Goal: Information Seeking & Learning: Find specific fact

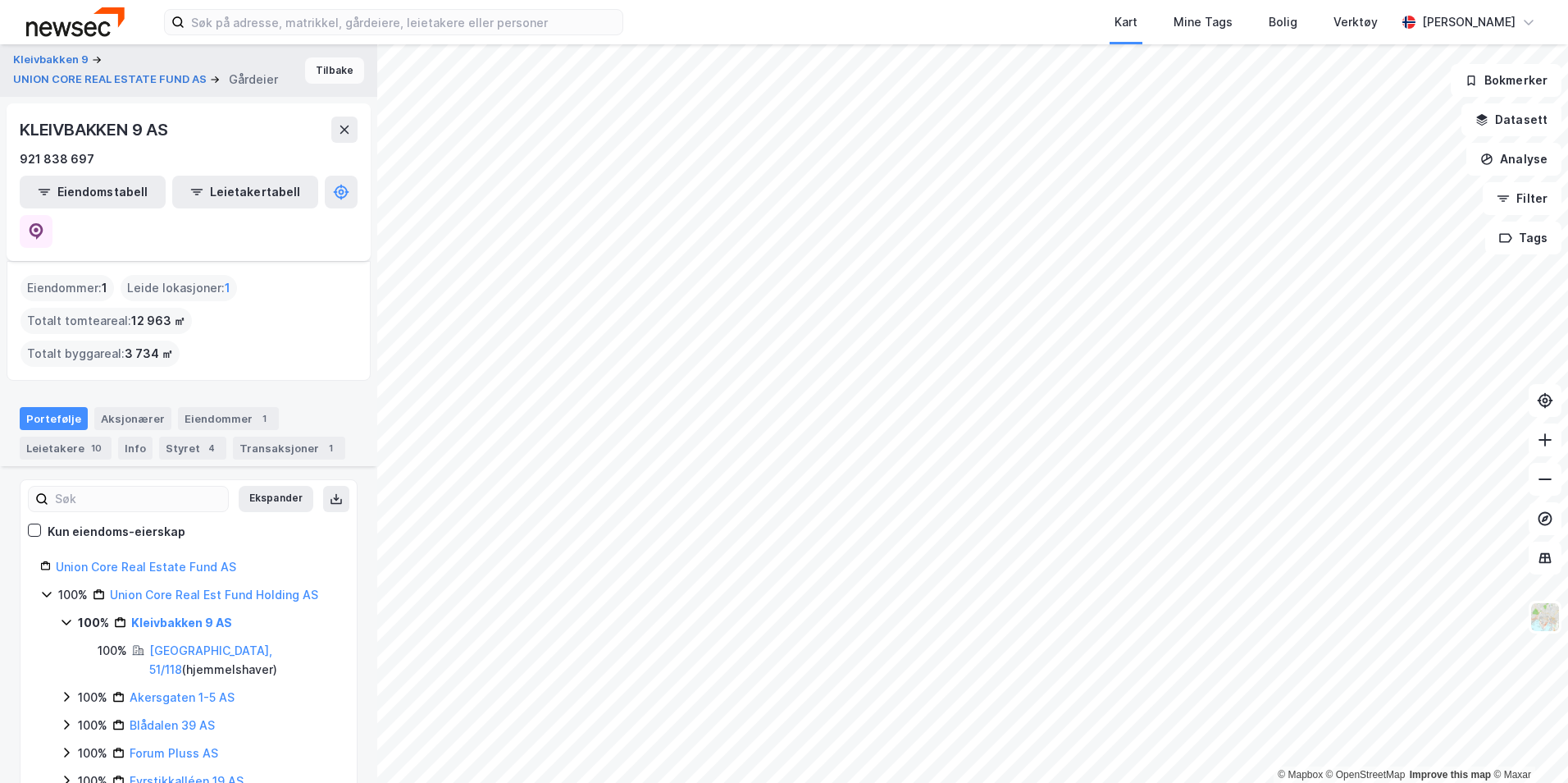
click at [311, 74] on button "Tilbake" at bounding box center [334, 71] width 59 height 27
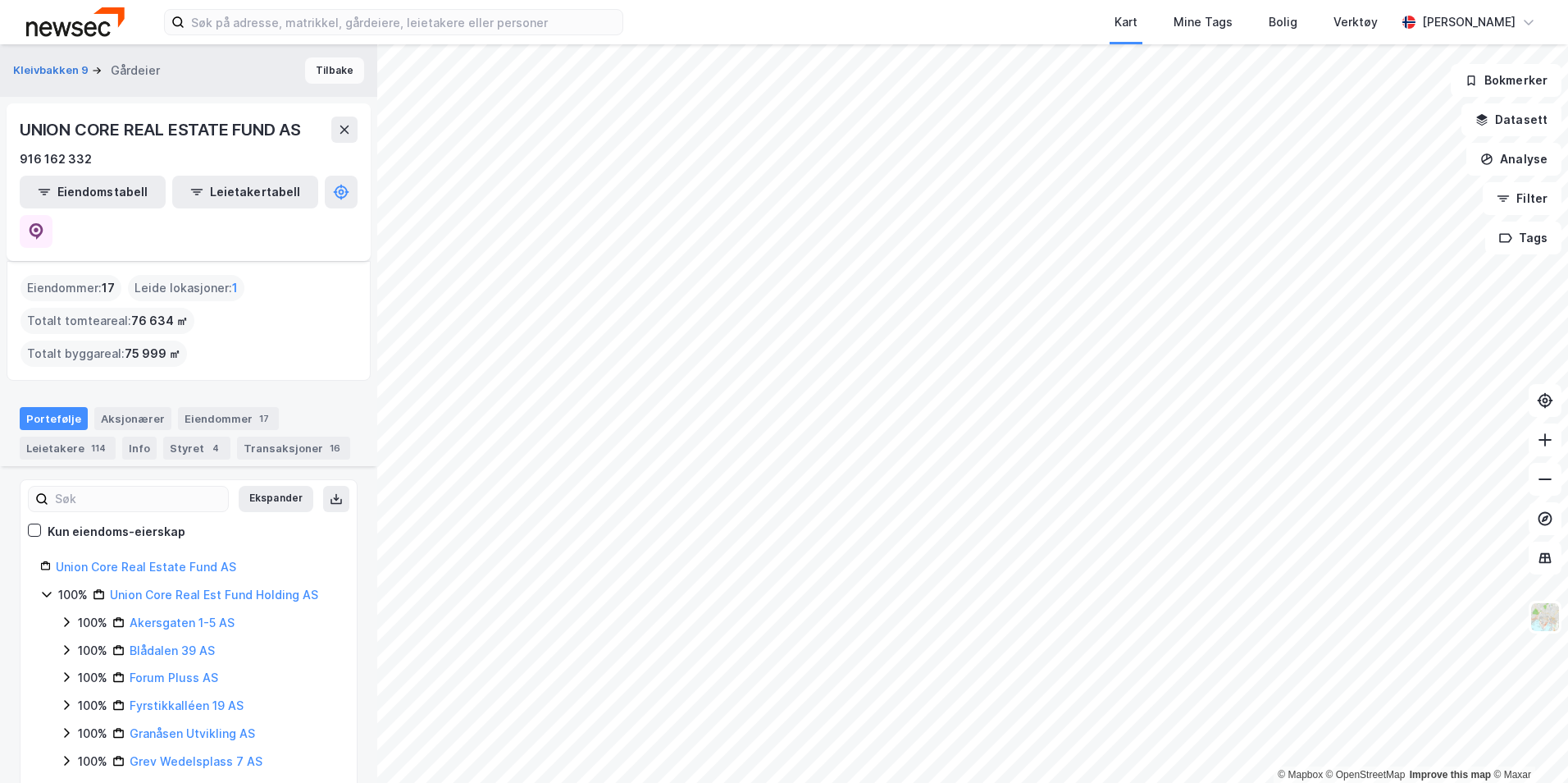
click at [311, 74] on button "Tilbake" at bounding box center [334, 71] width 59 height 27
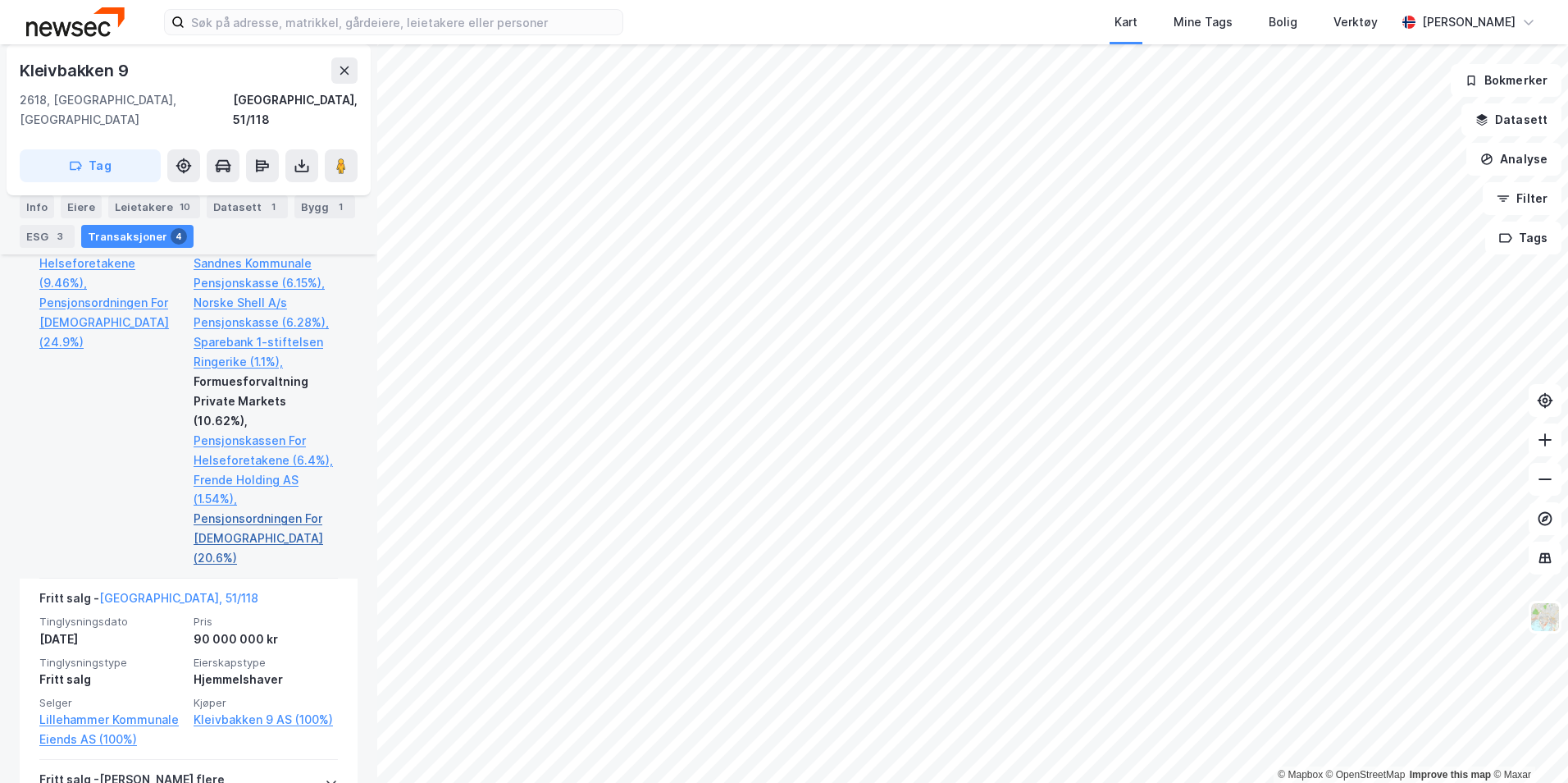
scroll to position [1230, 0]
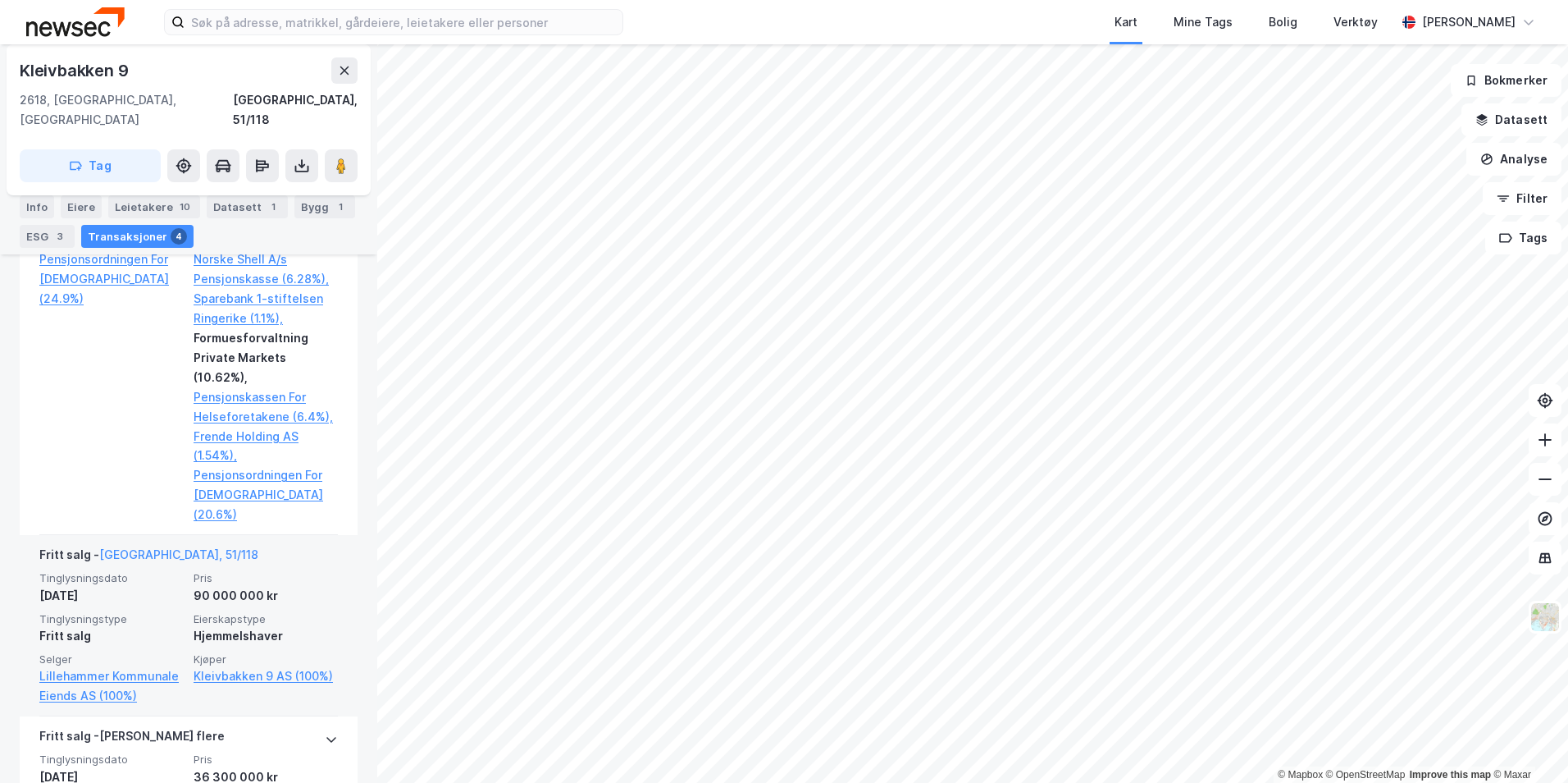
drag, startPoint x: 266, startPoint y: 519, endPoint x: 260, endPoint y: 527, distance: 10.0
click at [260, 586] on div "90 000 000 kr" at bounding box center [266, 595] width 145 height 19
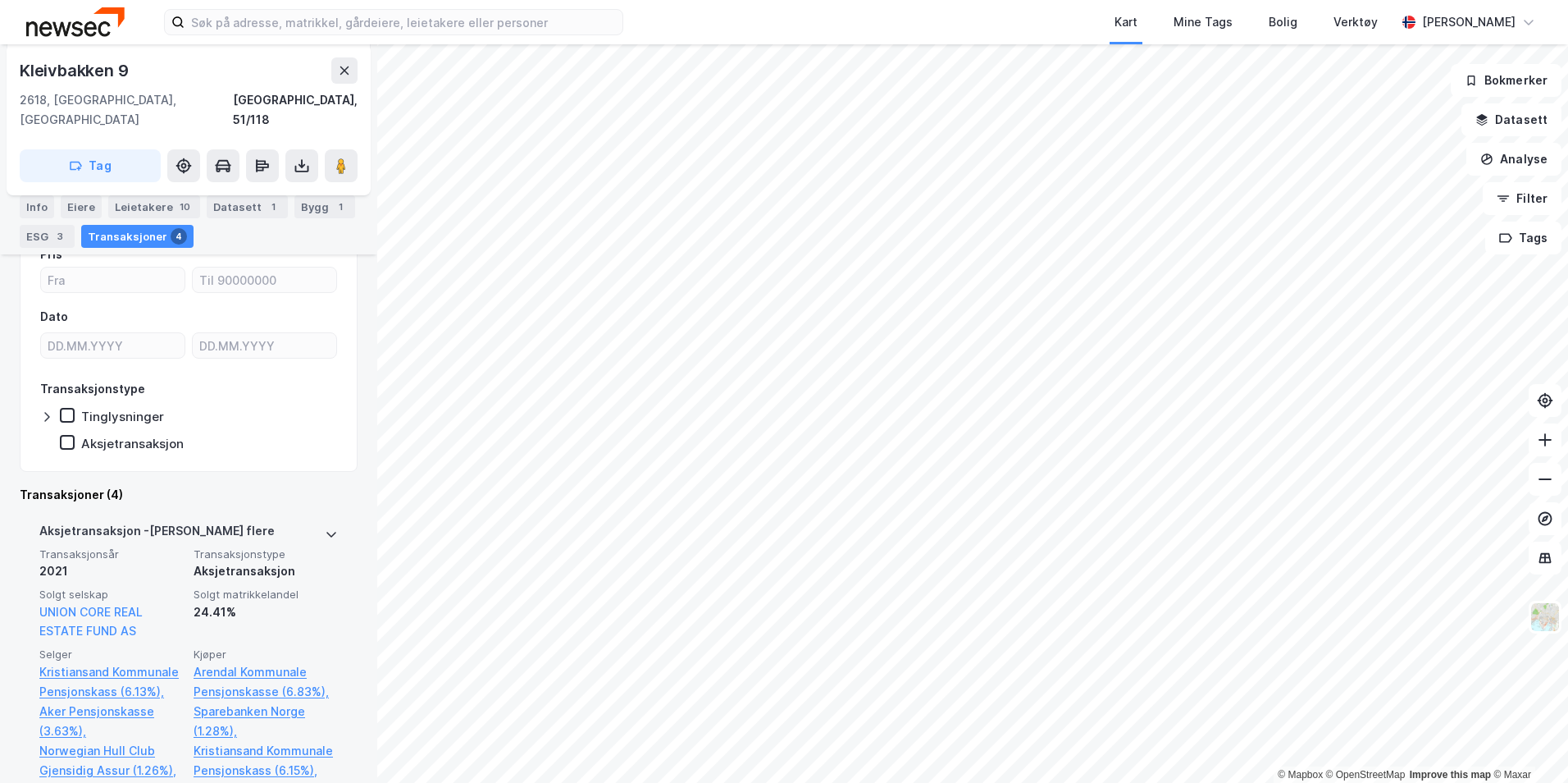
scroll to position [492, 0]
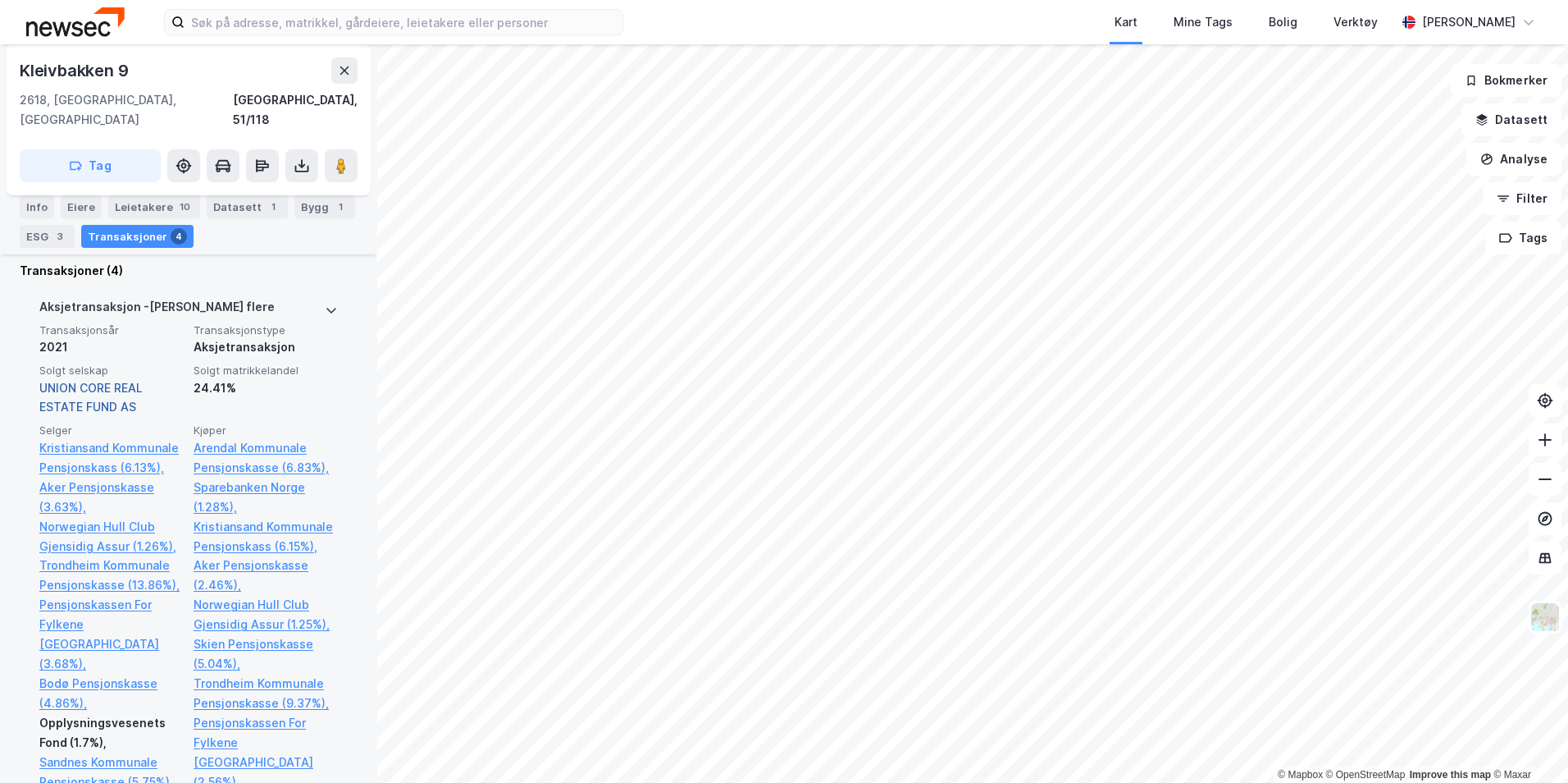
click at [100, 380] on link "UNION CORE REAL ESTATE FUND AS" at bounding box center [91, 397] width 104 height 34
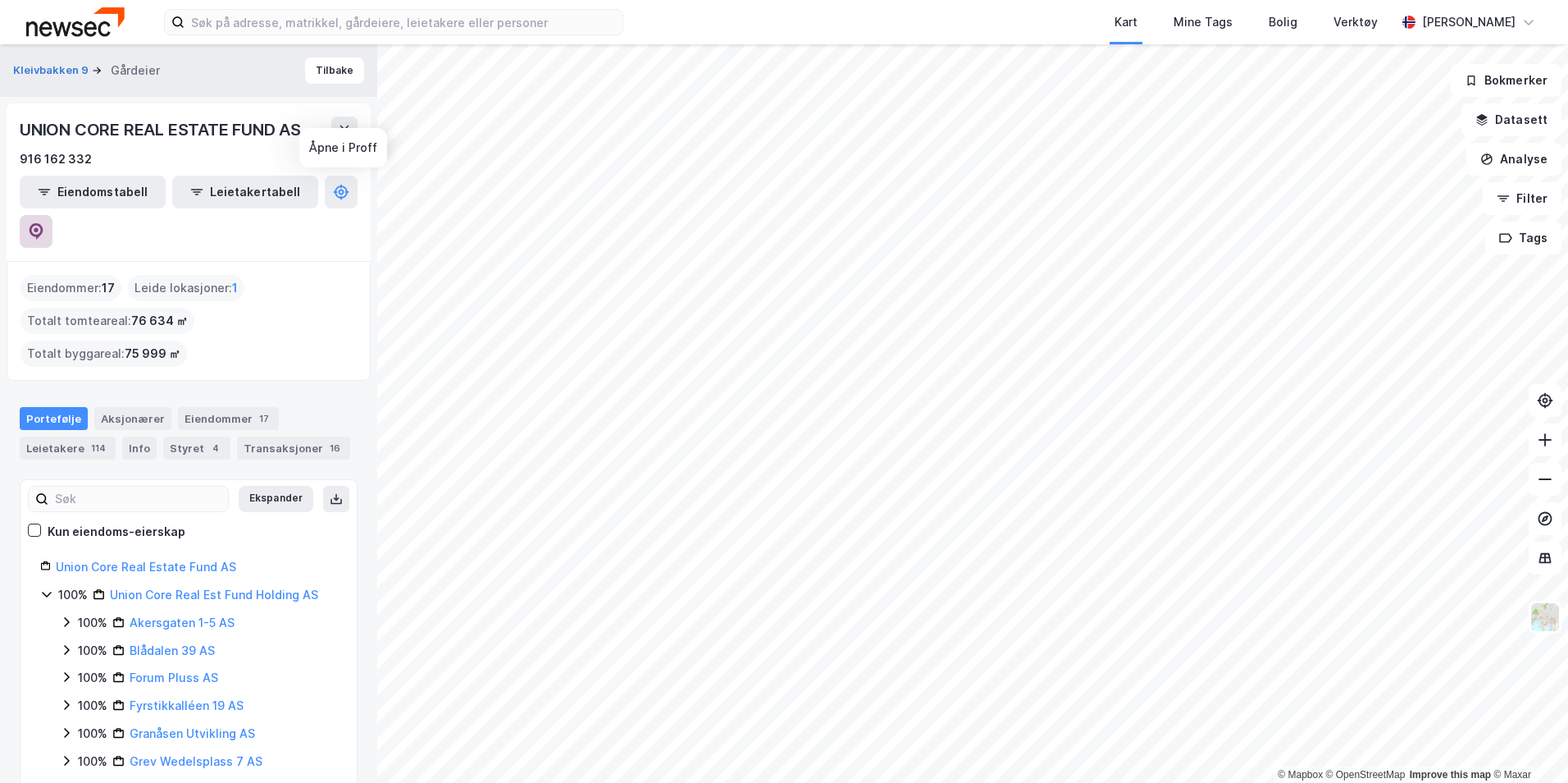
click at [44, 223] on icon at bounding box center [36, 231] width 16 height 17
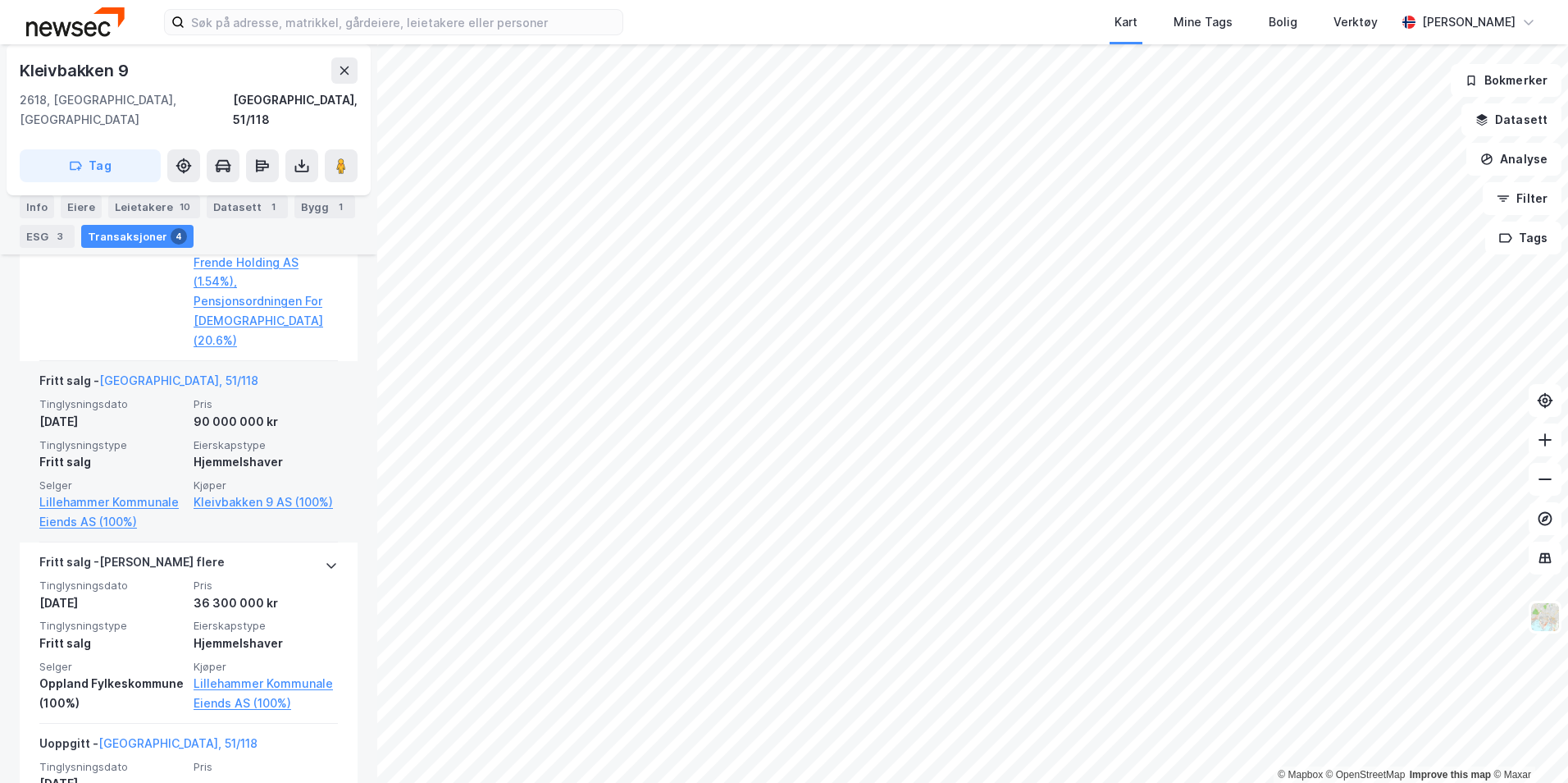
scroll to position [1241, 0]
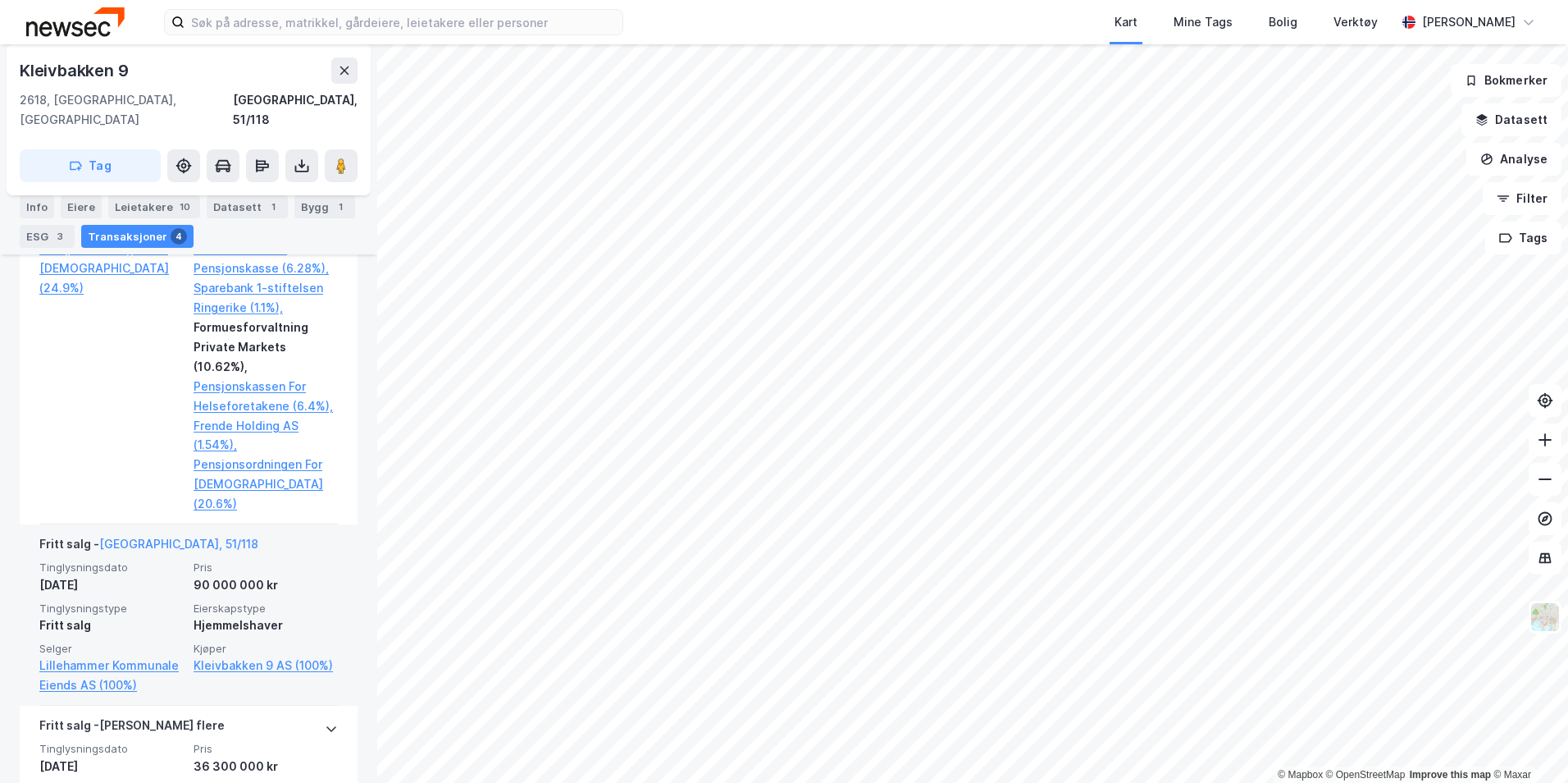
drag, startPoint x: 271, startPoint y: 544, endPoint x: 169, endPoint y: 517, distance: 105.5
click at [169, 560] on div "Tinglysningsdato [DATE] Pris 90 000 000 kr Tinglysningstype Fritt salg Eierskap…" at bounding box center [189, 627] width 299 height 135
drag, startPoint x: 168, startPoint y: 517, endPoint x: 273, endPoint y: 542, distance: 107.9
click at [275, 560] on div "Tinglysningsdato [DATE] Pris 90 000 000 kr Tinglysningstype Fritt salg Eierskap…" at bounding box center [189, 627] width 299 height 135
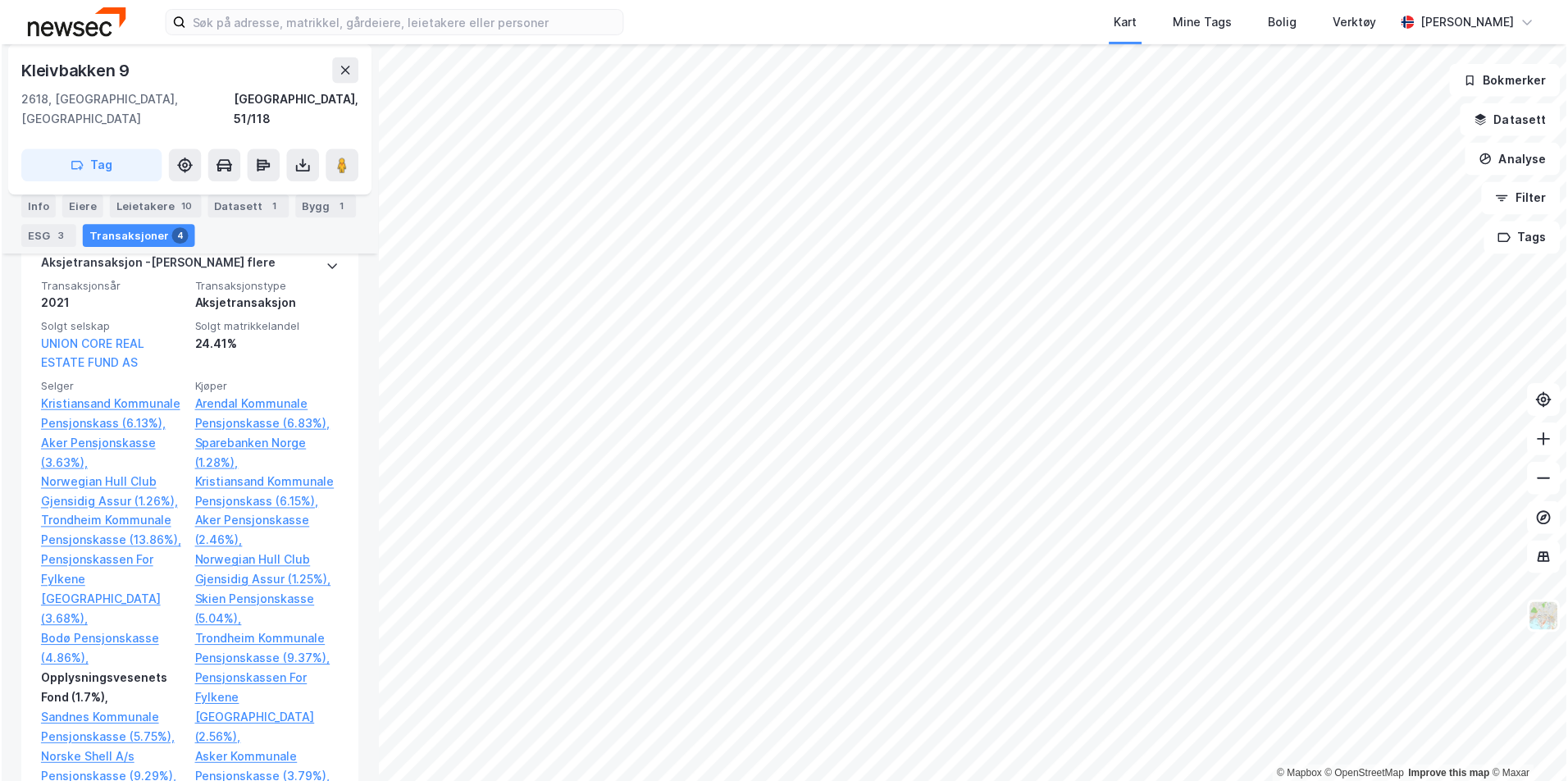
scroll to position [0, 0]
